Goal: Check status: Check status

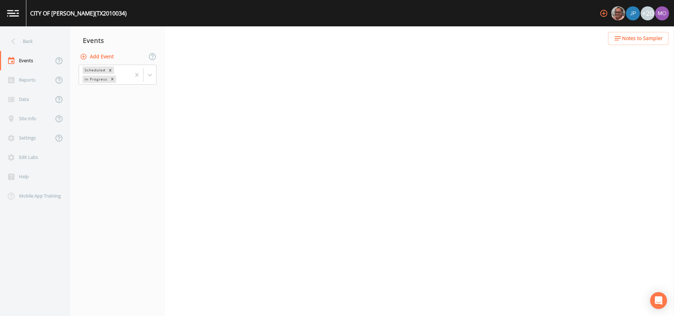
click at [27, 39] on div "Back" at bounding box center [31, 41] width 63 height 19
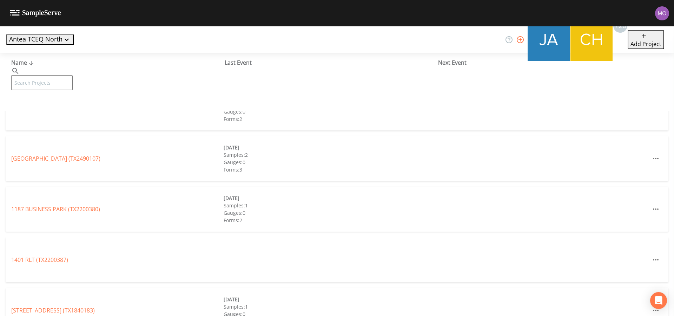
click at [46, 75] on input "text" at bounding box center [41, 82] width 61 height 15
paste input "TX1260067"
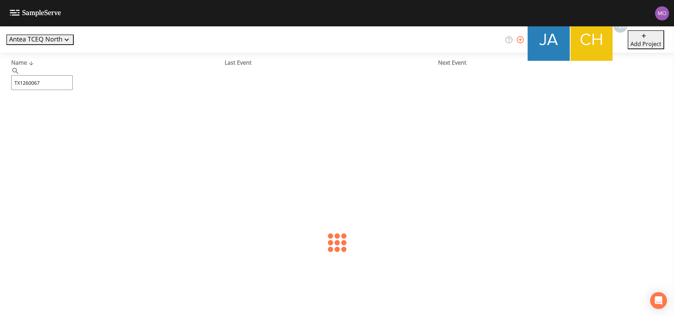
type input "TX1260067"
click at [72, 107] on link "[GEOGRAPHIC_DATA][PERSON_NAME] (TX1260067)" at bounding box center [77, 108] width 133 height 8
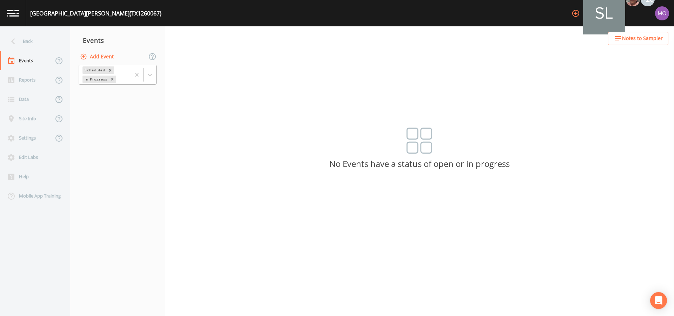
click at [96, 76] on div "In Progress" at bounding box center [96, 78] width 26 height 7
click at [94, 88] on div "Completed" at bounding box center [118, 85] width 78 height 6
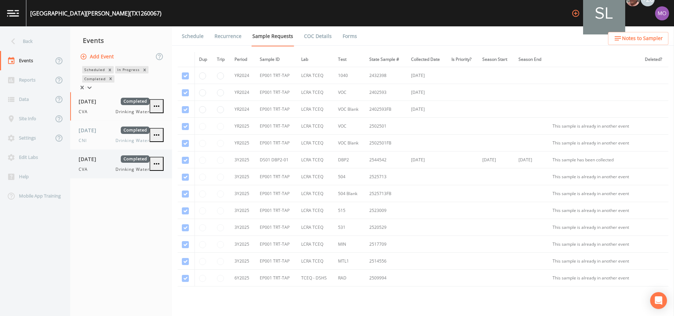
click at [98, 170] on div "CVA Drinking Water" at bounding box center [114, 169] width 71 height 6
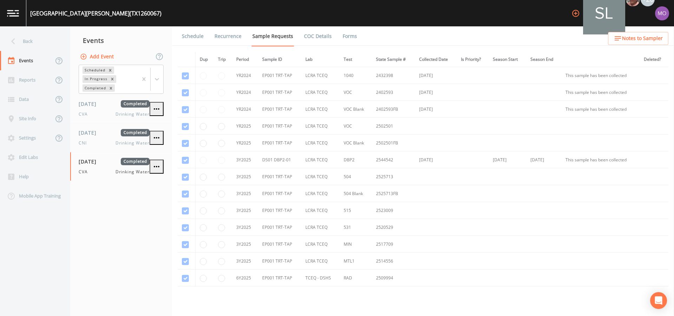
click at [346, 38] on link "Forms" at bounding box center [350, 36] width 17 height 20
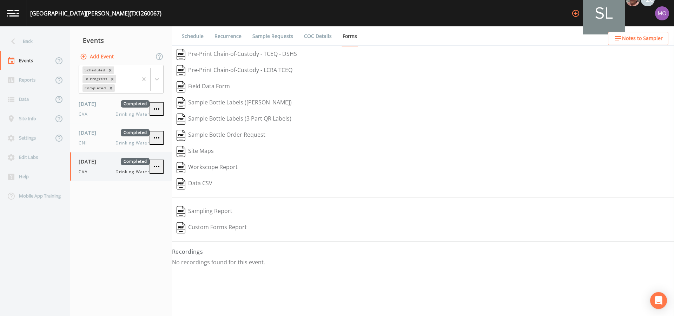
click at [158, 168] on icon "button" at bounding box center [156, 166] width 8 height 8
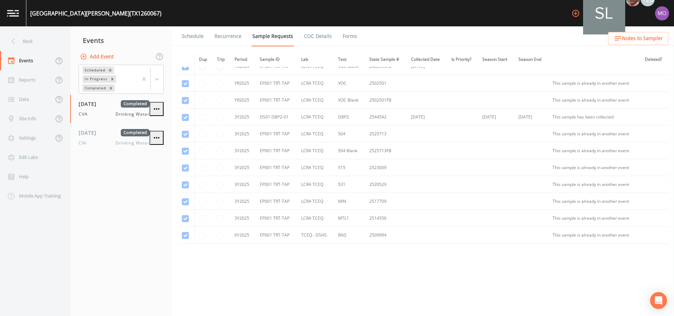
scroll to position [55, 0]
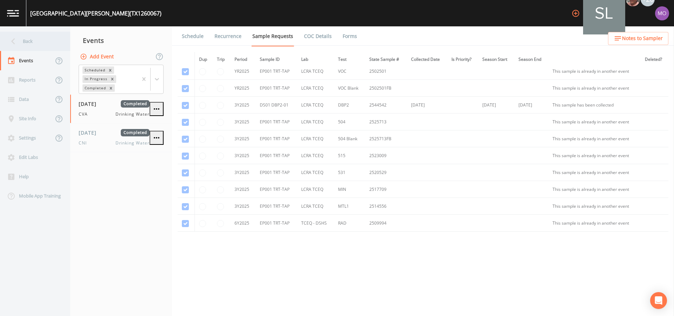
click at [27, 46] on div "Back" at bounding box center [31, 41] width 63 height 19
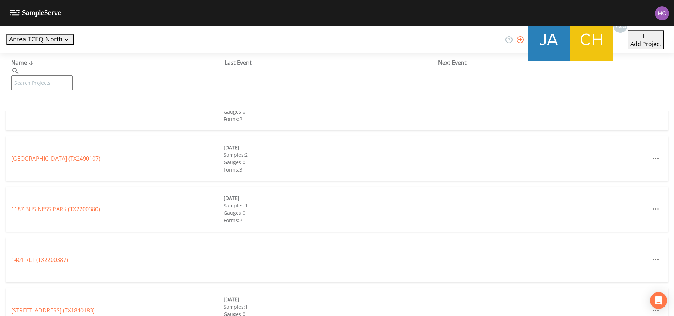
click at [43, 75] on input "text" at bounding box center [41, 82] width 61 height 15
paste input "TX2010011"
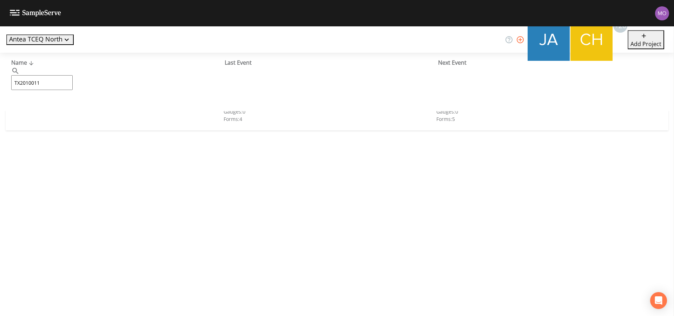
type input "TX2010011"
click at [62, 110] on link "CROSS ROADS SUD (TX2010011)" at bounding box center [53, 108] width 84 height 8
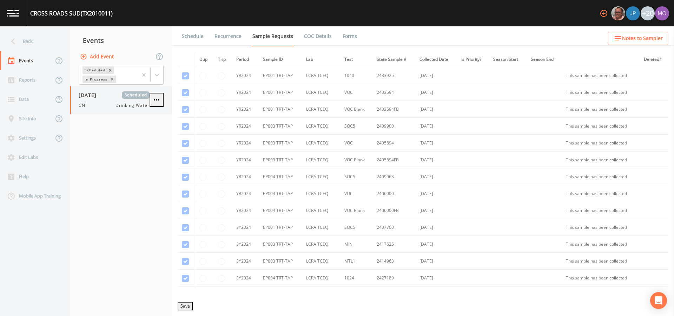
click at [91, 105] on span "CNI" at bounding box center [85, 105] width 12 height 6
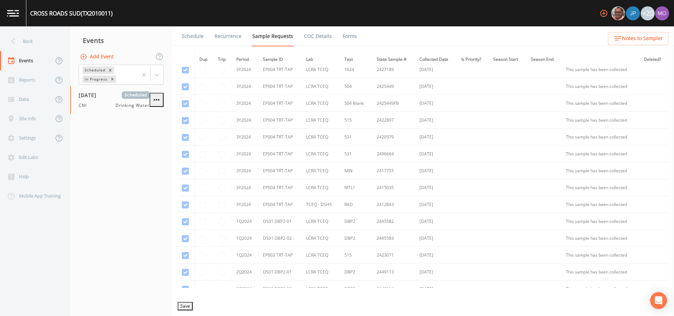
scroll to position [263, 0]
